Goal: Task Accomplishment & Management: Complete application form

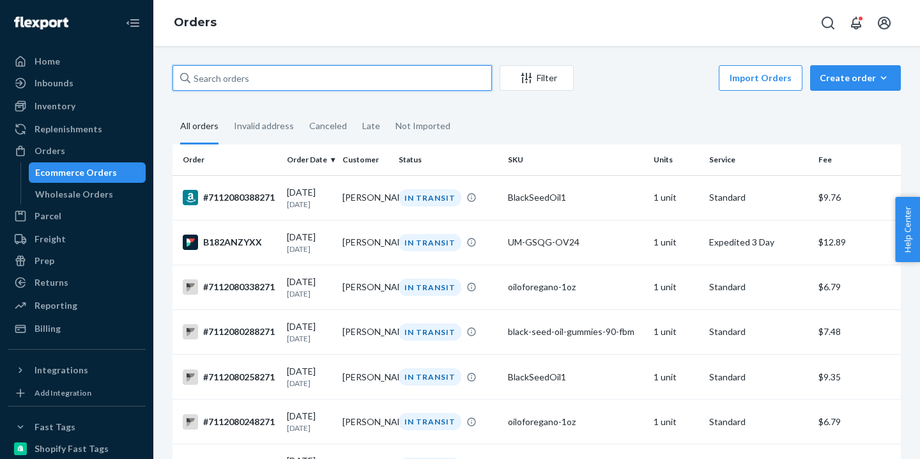
click at [271, 84] on input "text" at bounding box center [333, 78] width 320 height 26
paste input "GFWDXRKEVQ"
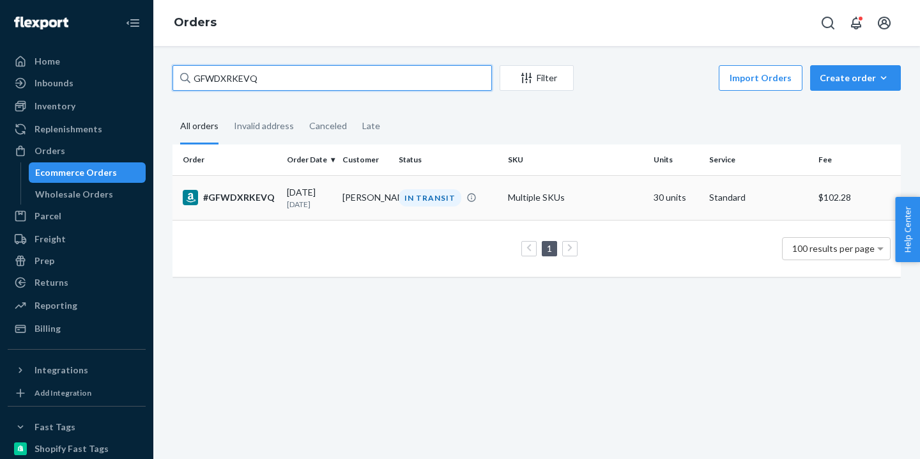
type input "GFWDXRKEVQ"
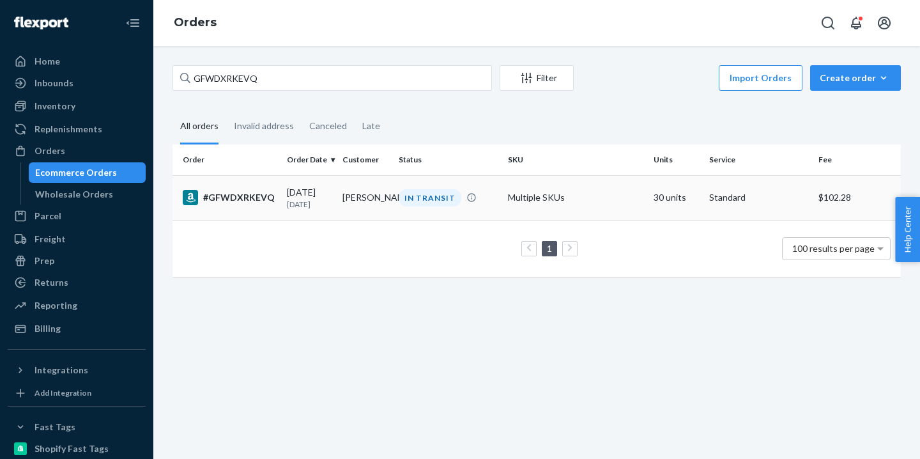
click at [353, 211] on td "[PERSON_NAME]" at bounding box center [365, 197] width 56 height 45
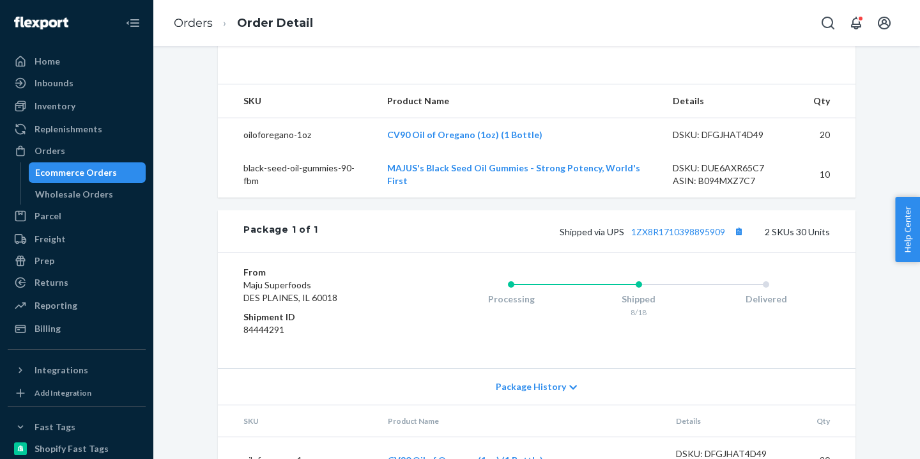
scroll to position [566, 0]
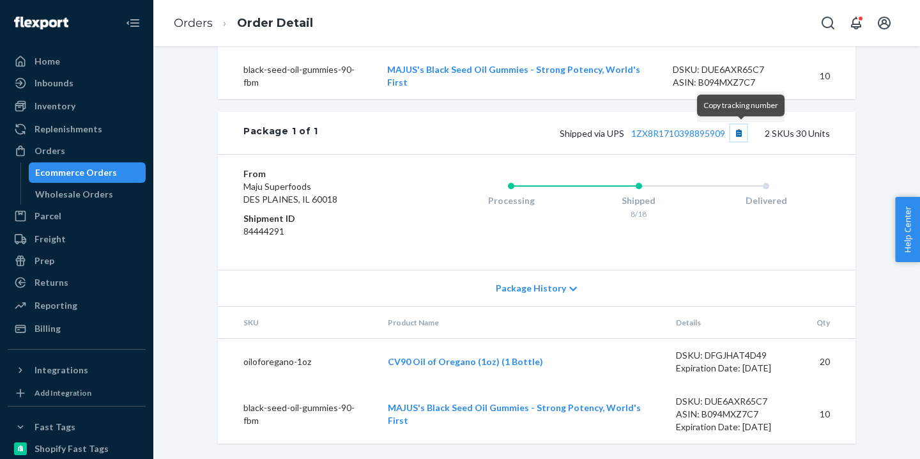
click at [745, 135] on button "Copy tracking number" at bounding box center [739, 133] width 17 height 17
click at [123, 168] on div "Ecommerce Orders" at bounding box center [87, 173] width 115 height 18
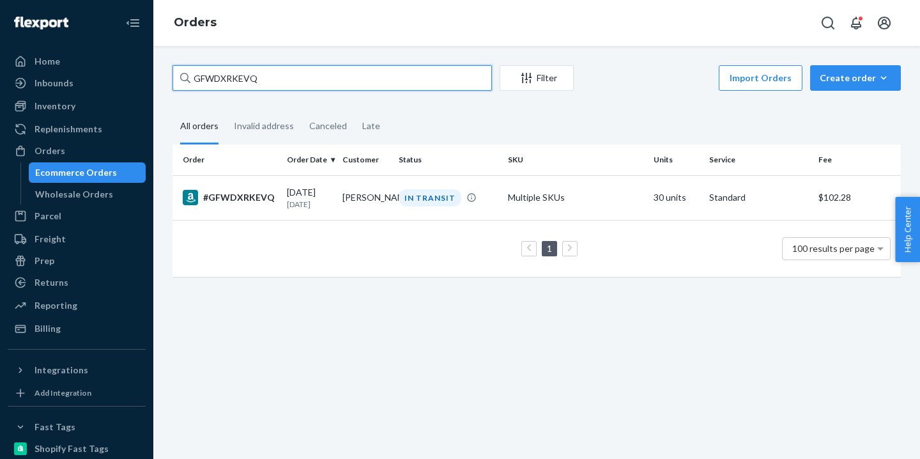
click at [294, 83] on input "GFWDXRKEVQ" at bounding box center [333, 78] width 320 height 26
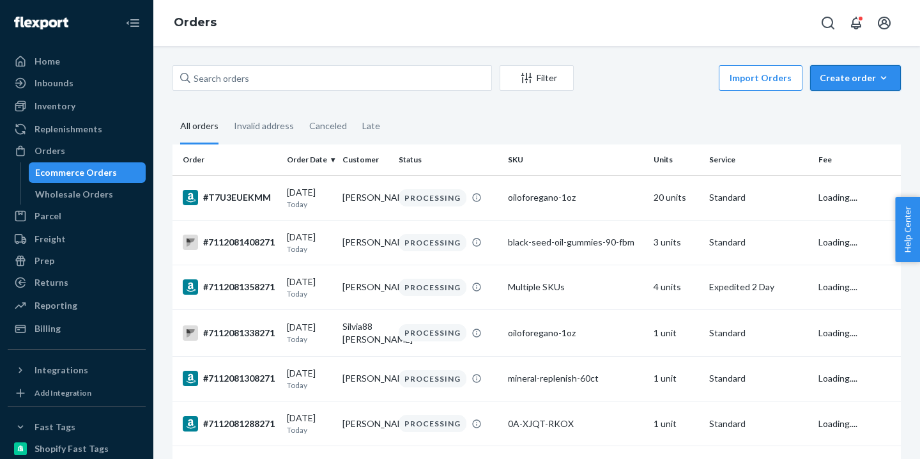
click at [864, 68] on button "Create order Ecommerce order Removal order" at bounding box center [855, 78] width 91 height 26
click at [859, 113] on span "Ecommerce order" at bounding box center [863, 108] width 79 height 9
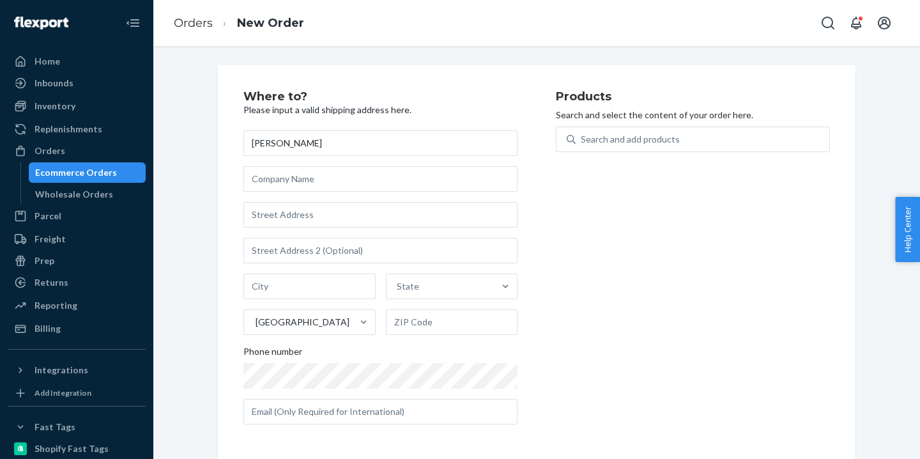
type input "[PERSON_NAME]"
click at [288, 203] on input "text" at bounding box center [381, 215] width 274 height 26
paste input "[STREET_ADDRESS][PERSON_NAME]"
type input "[STREET_ADDRESS][PERSON_NAME]"
type input "Glendora"
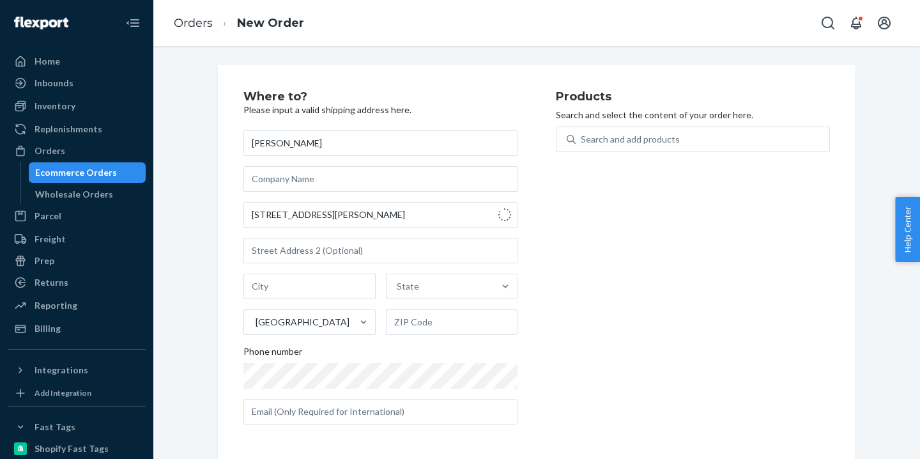
type input "91741"
type input "[STREET_ADDRESS]"
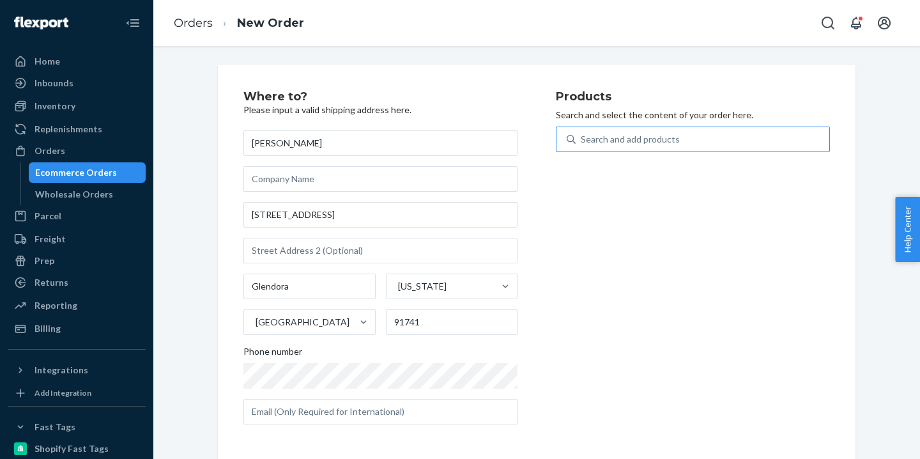
click at [643, 133] on div "Search and add products" at bounding box center [630, 139] width 99 height 13
click at [582, 133] on input "Search and add products" at bounding box center [581, 139] width 1 height 13
paste input "UM-GSQG-OV24"
type input "UM-GSQG-OV24"
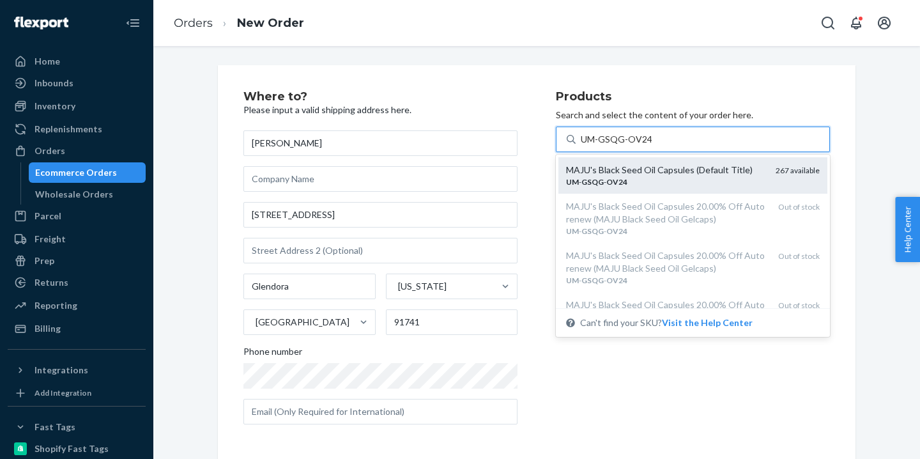
click at [658, 167] on div "MAJU's Black Seed Oil Capsules (Default Title)" at bounding box center [665, 170] width 199 height 13
click at [652, 146] on input "UM-GSQG-OV24" at bounding box center [616, 139] width 71 height 13
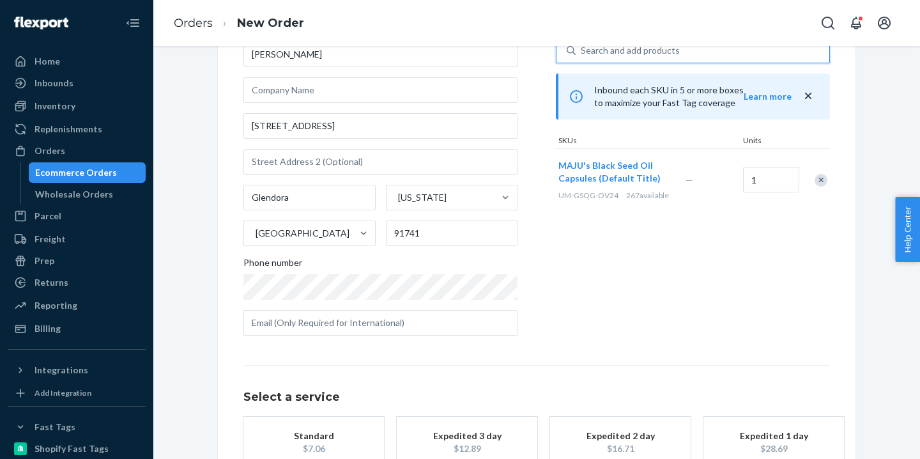
scroll to position [174, 0]
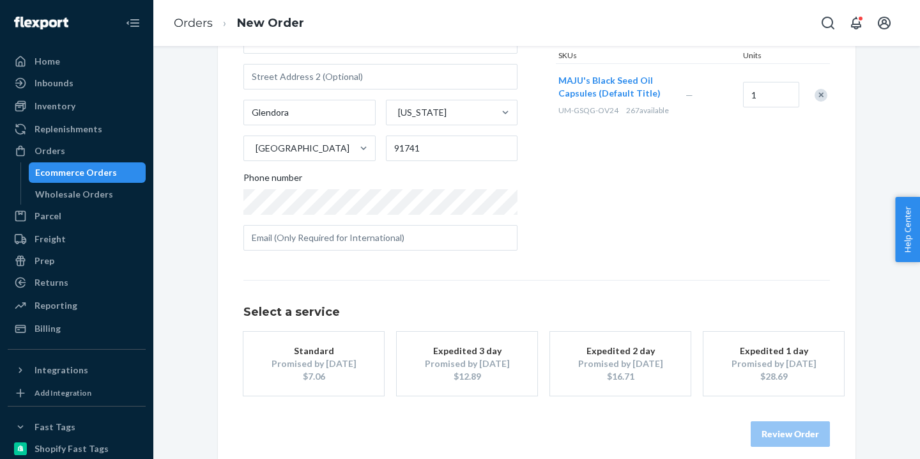
click at [424, 361] on div "Promised by [DATE]" at bounding box center [467, 363] width 102 height 13
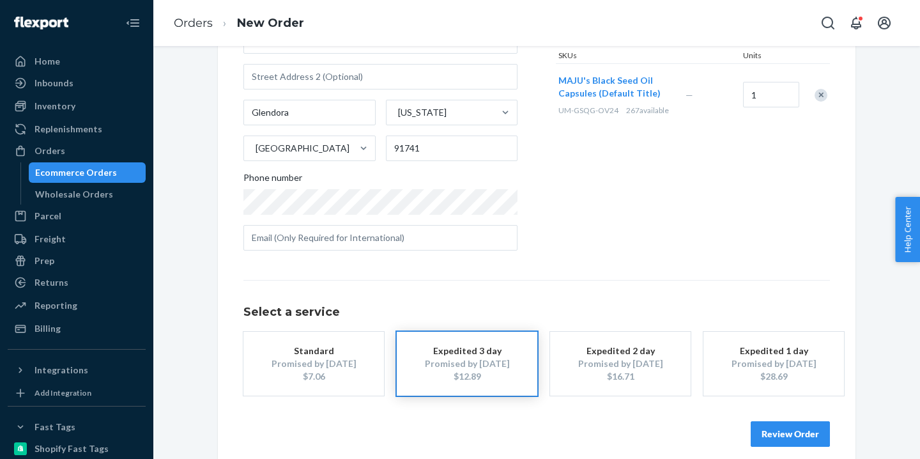
click at [779, 430] on button "Review Order" at bounding box center [790, 434] width 79 height 26
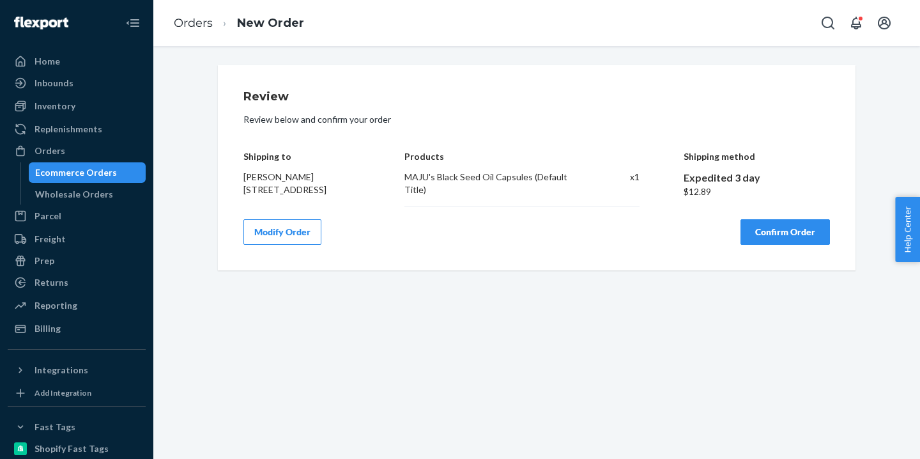
click at [779, 236] on button "Confirm Order" at bounding box center [785, 232] width 89 height 26
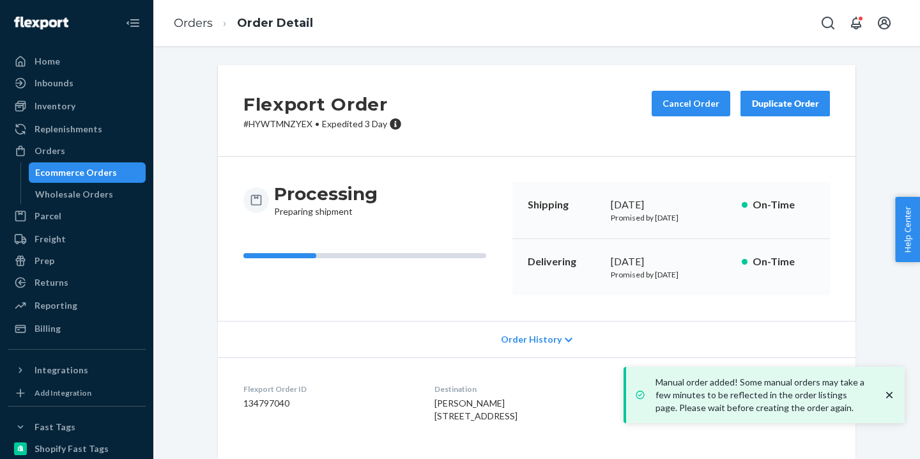
scroll to position [116, 0]
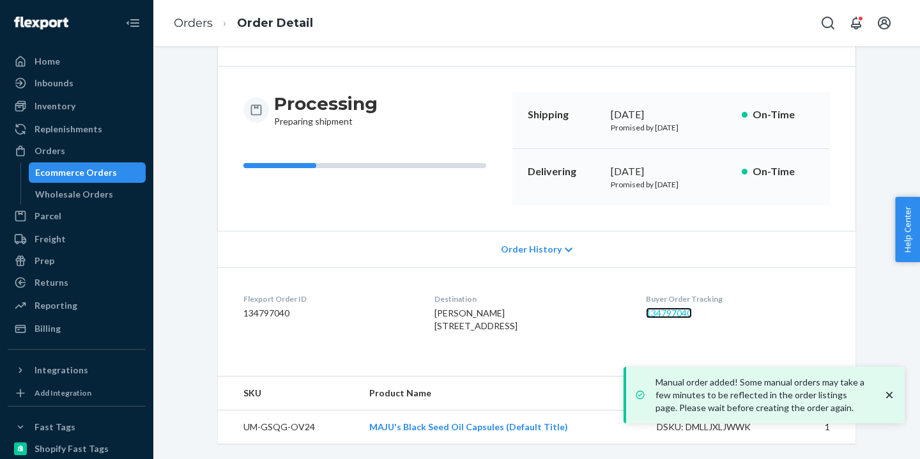
click at [684, 307] on link "134797040" at bounding box center [669, 312] width 46 height 11
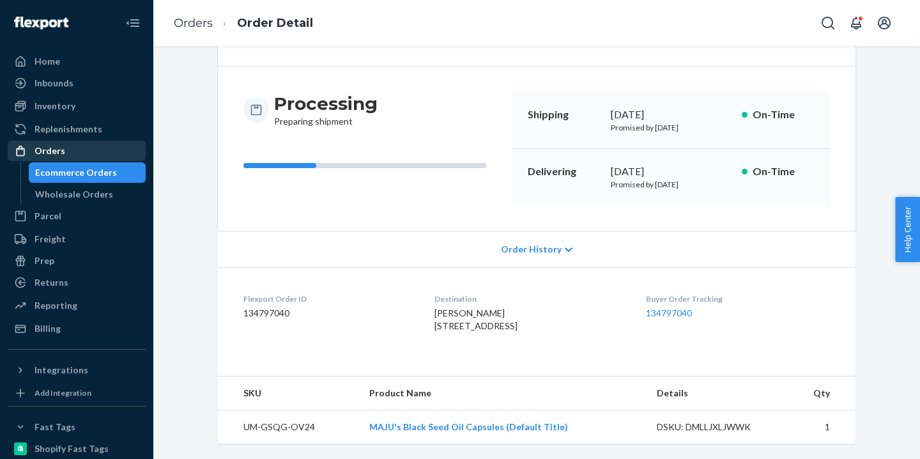
click at [121, 151] on div "Orders" at bounding box center [77, 151] width 136 height 18
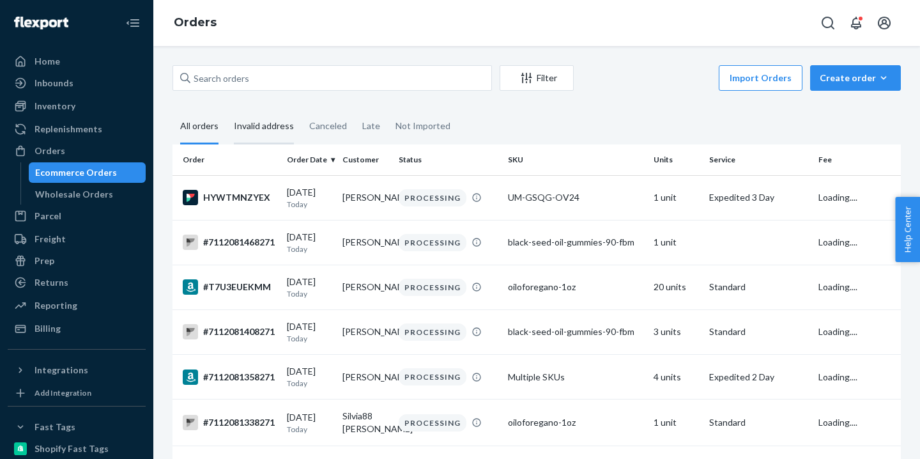
click at [270, 125] on div "Invalid address" at bounding box center [264, 126] width 60 height 35
click at [226, 109] on input "Invalid address" at bounding box center [226, 109] width 0 height 0
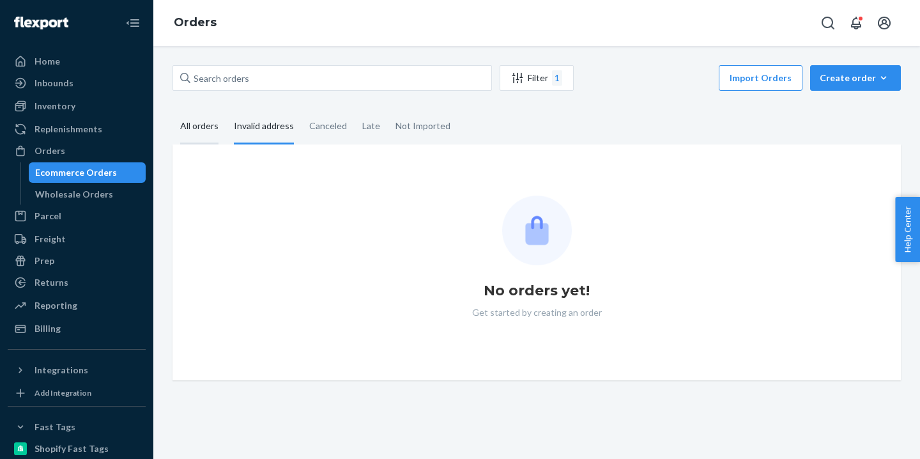
click at [213, 136] on div "All orders" at bounding box center [199, 126] width 38 height 35
click at [173, 109] on input "All orders" at bounding box center [173, 109] width 0 height 0
